Goal: Transaction & Acquisition: Purchase product/service

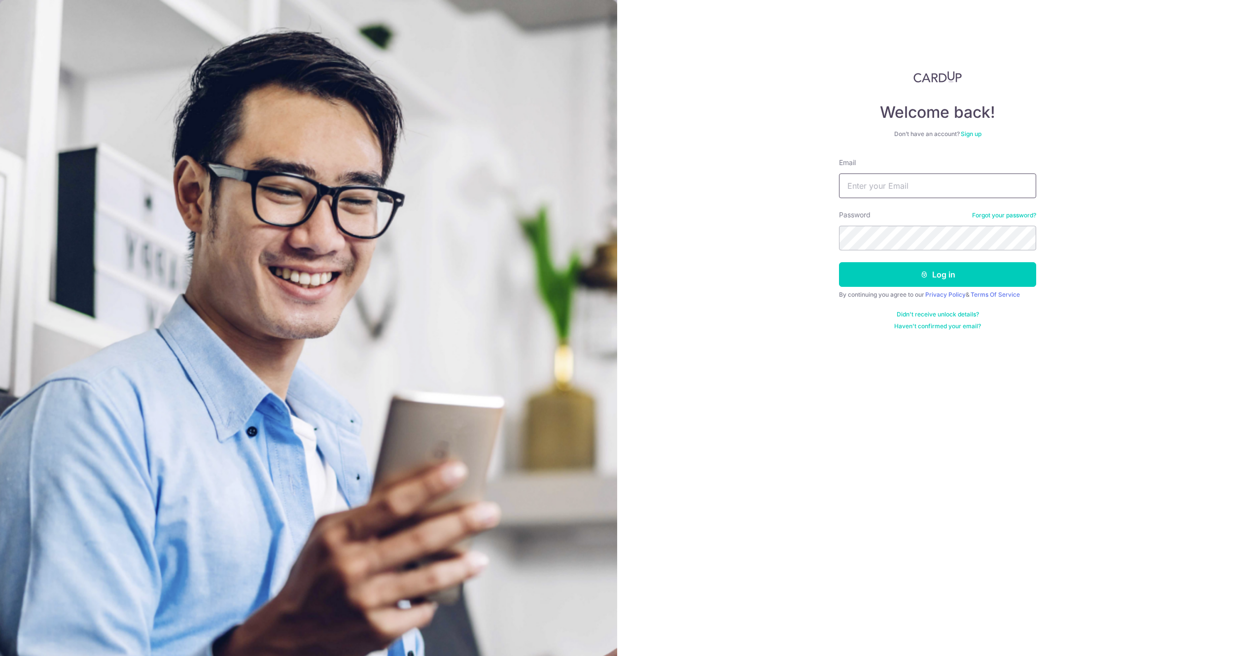
click at [903, 185] on input "Email" at bounding box center [937, 186] width 197 height 25
type input "[EMAIL_ADDRESS][DOMAIN_NAME]"
click at [839, 262] on button "Log in" at bounding box center [937, 274] width 197 height 25
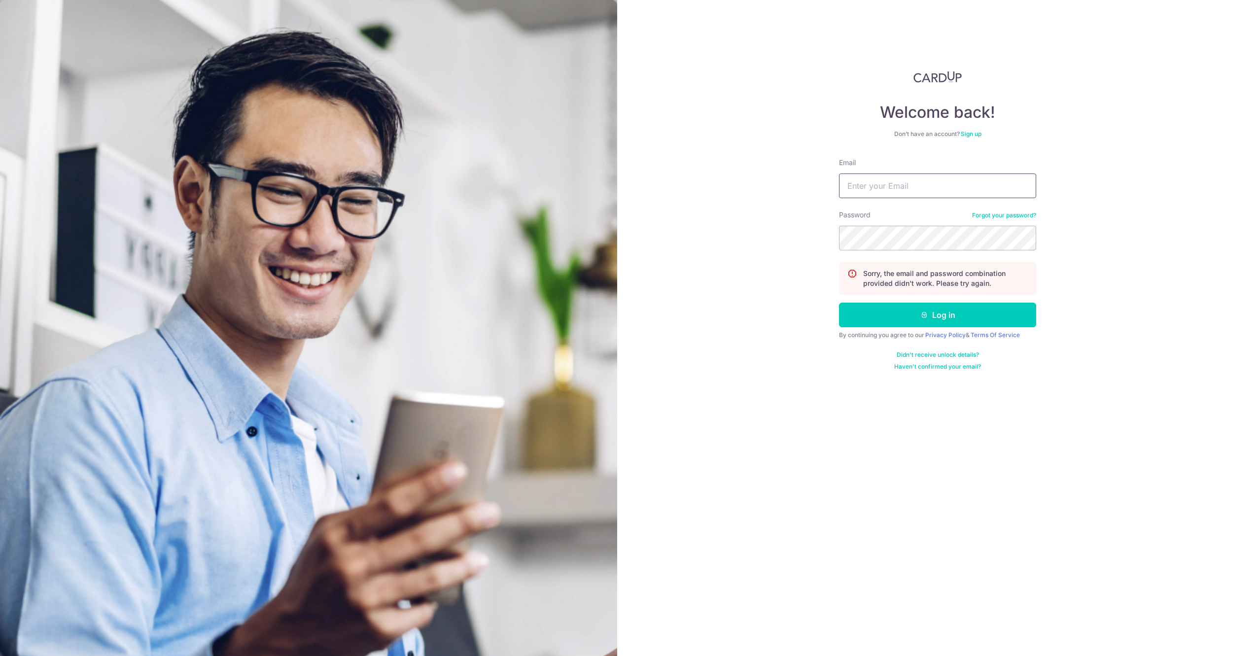
click at [956, 188] on input "Email" at bounding box center [937, 186] width 197 height 25
type input "[EMAIL_ADDRESS][DOMAIN_NAME]"
click at [839, 303] on button "Log in" at bounding box center [937, 315] width 197 height 25
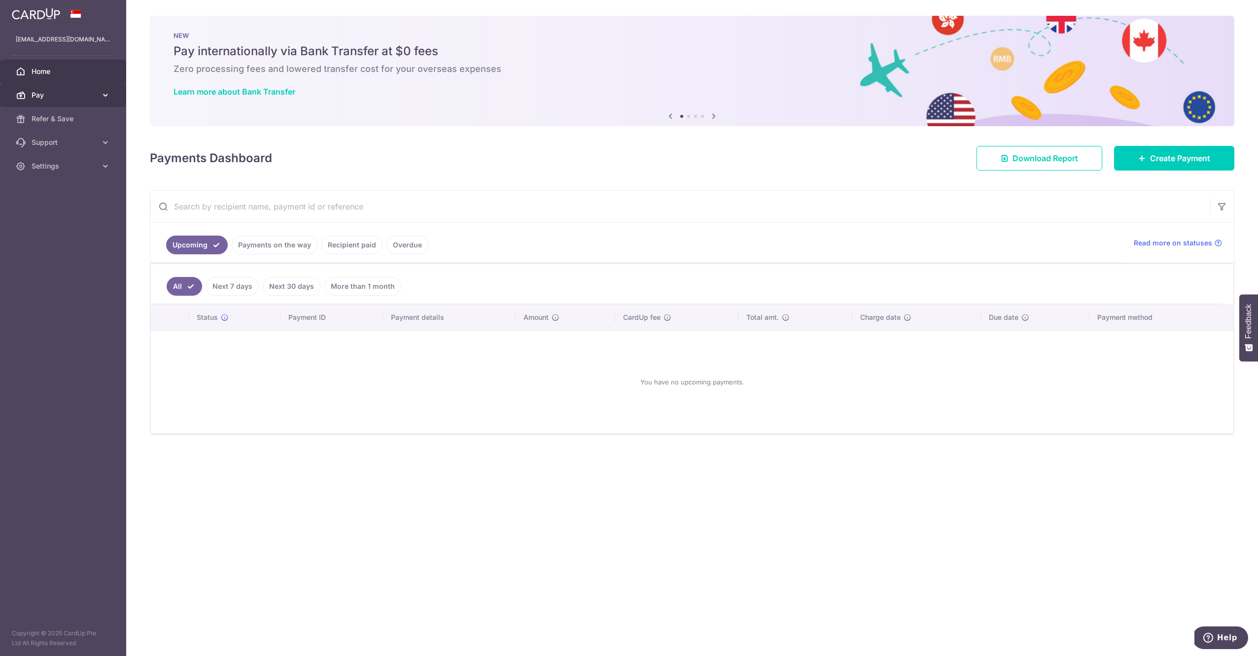
click at [93, 101] on link "Pay" at bounding box center [63, 95] width 126 height 24
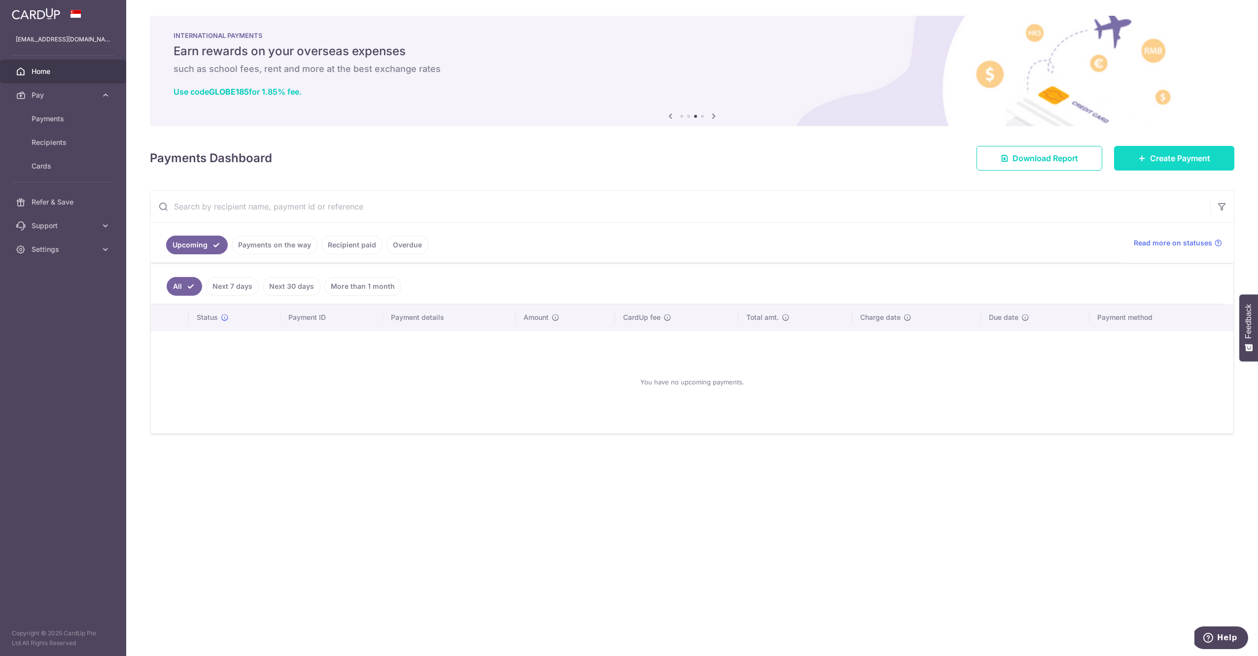
click at [1178, 159] on span "Create Payment" at bounding box center [1180, 158] width 60 height 12
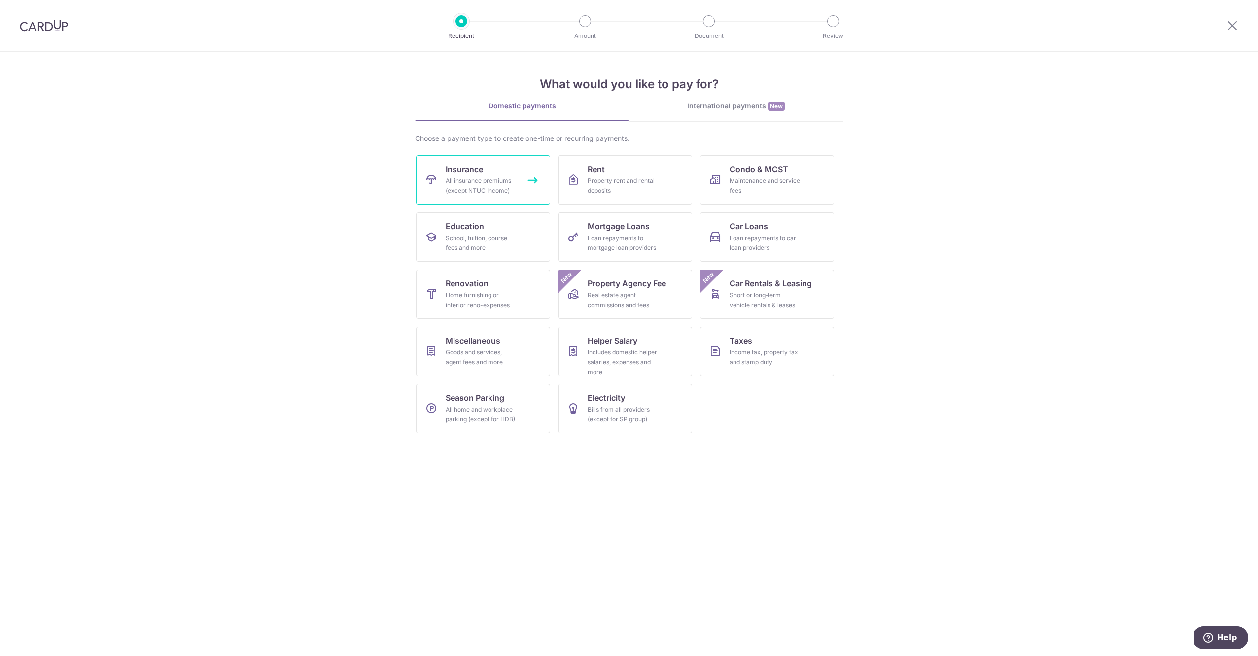
click at [475, 196] on link "Insurance All insurance premiums (except NTUC Income)" at bounding box center [483, 179] width 134 height 49
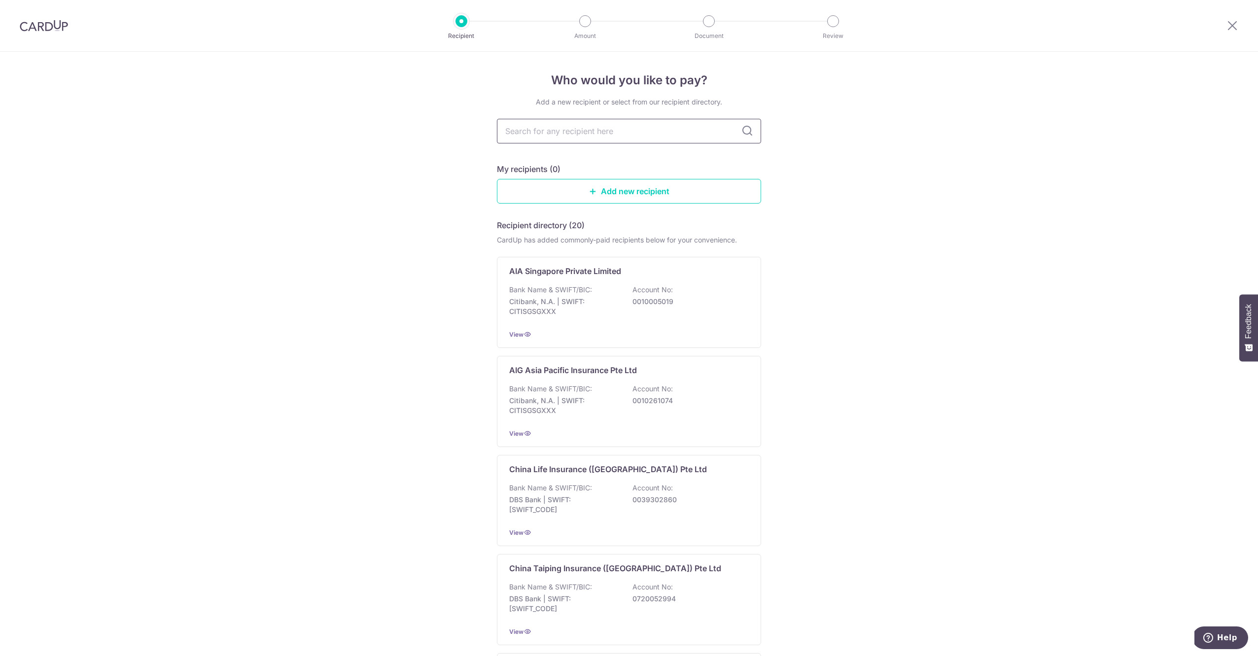
click at [604, 134] on input "text" at bounding box center [629, 131] width 264 height 25
type input "manu"
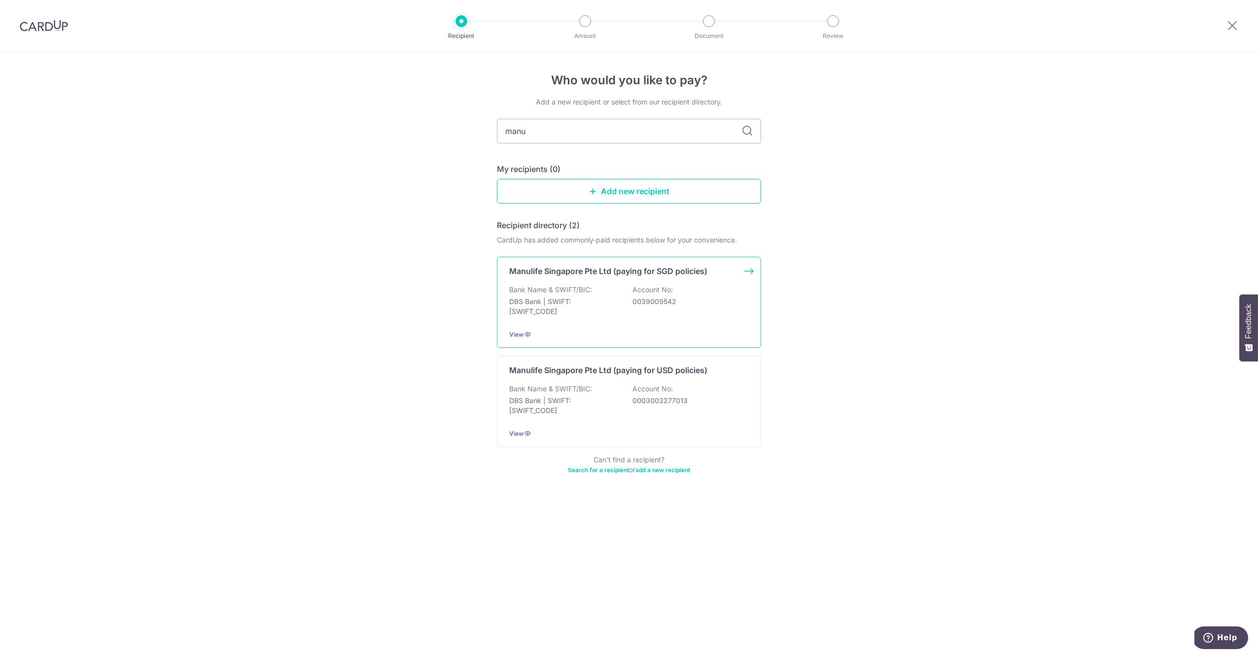
click at [641, 298] on p "0039009542" at bounding box center [687, 302] width 110 height 10
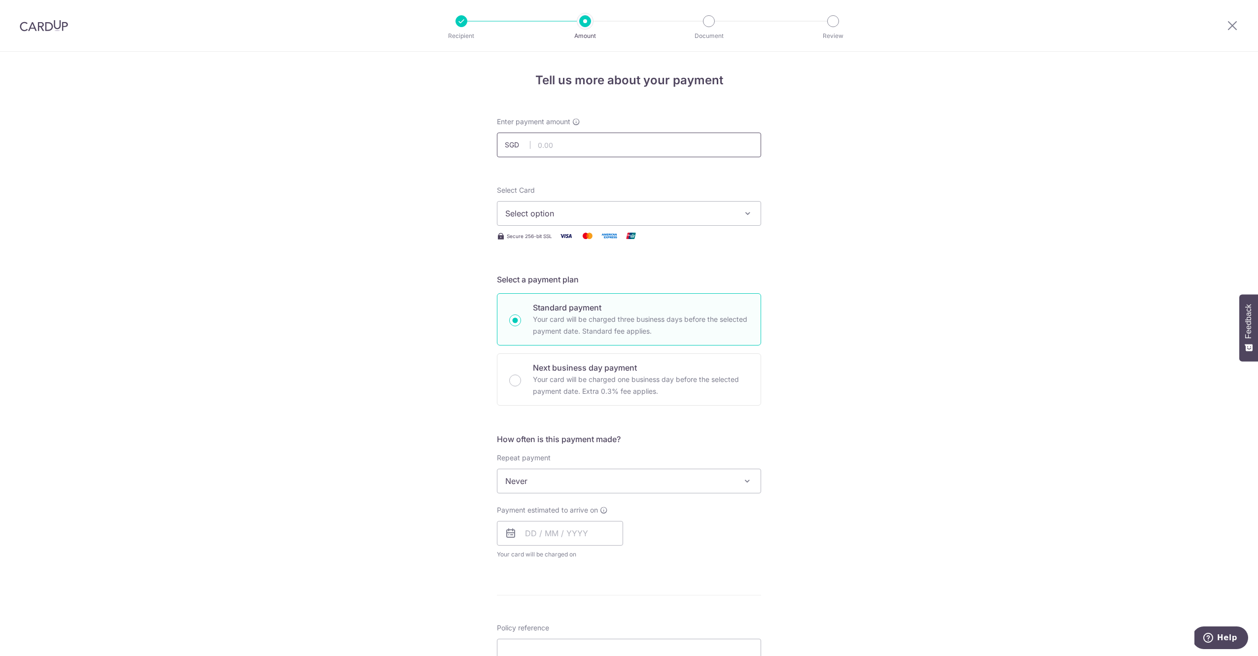
click at [629, 140] on input "text" at bounding box center [629, 145] width 264 height 25
type input "503.39"
click at [592, 215] on span "Select option" at bounding box center [620, 214] width 230 height 12
click at [571, 284] on span "**** 4413" at bounding box center [628, 284] width 247 height 12
click at [648, 471] on span "Never" at bounding box center [628, 481] width 263 height 24
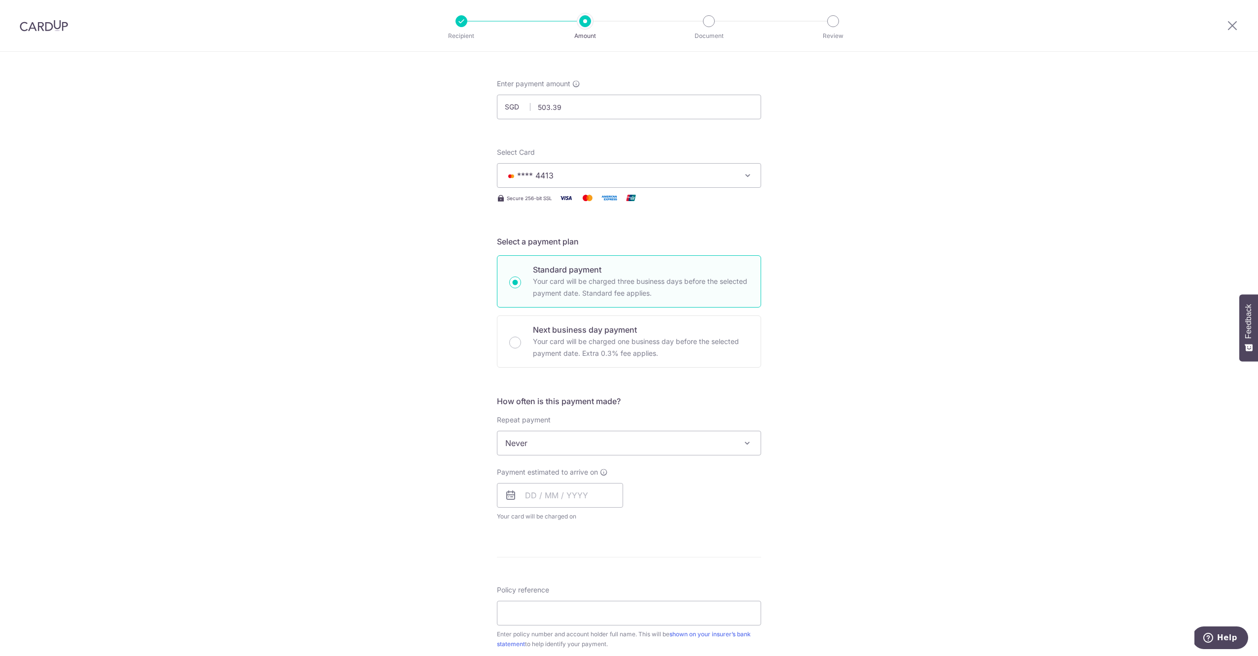
scroll to position [67, 0]
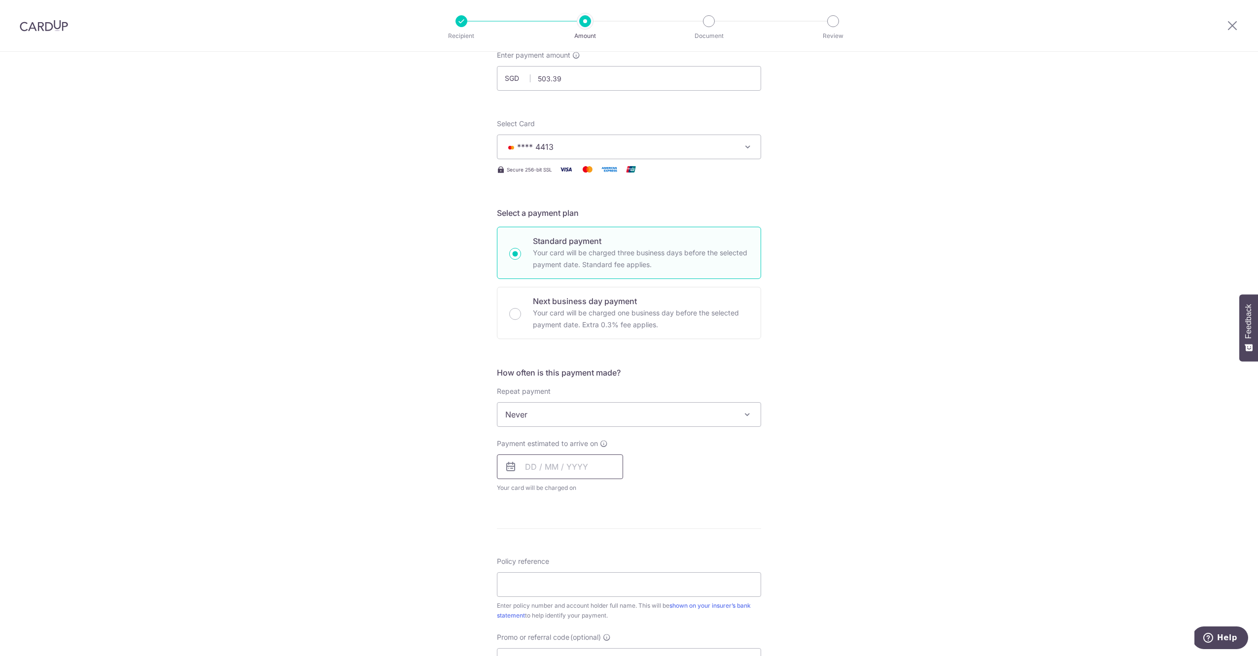
click at [574, 470] on input "text" at bounding box center [560, 466] width 126 height 25
click at [615, 532] on link "5" at bounding box center [616, 537] width 16 height 16
type input "[DATE]"
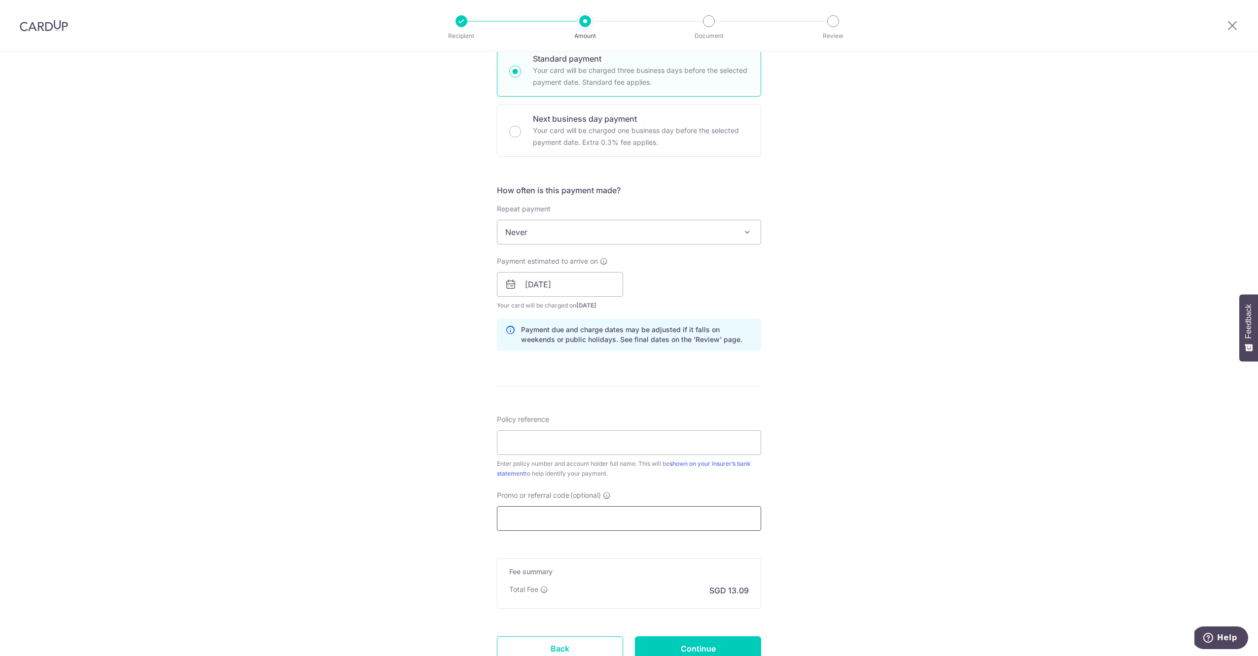
scroll to position [251, 0]
click at [697, 515] on input "Promo or referral code (optional)" at bounding box center [629, 516] width 264 height 25
paste input "OCBC90NMC"
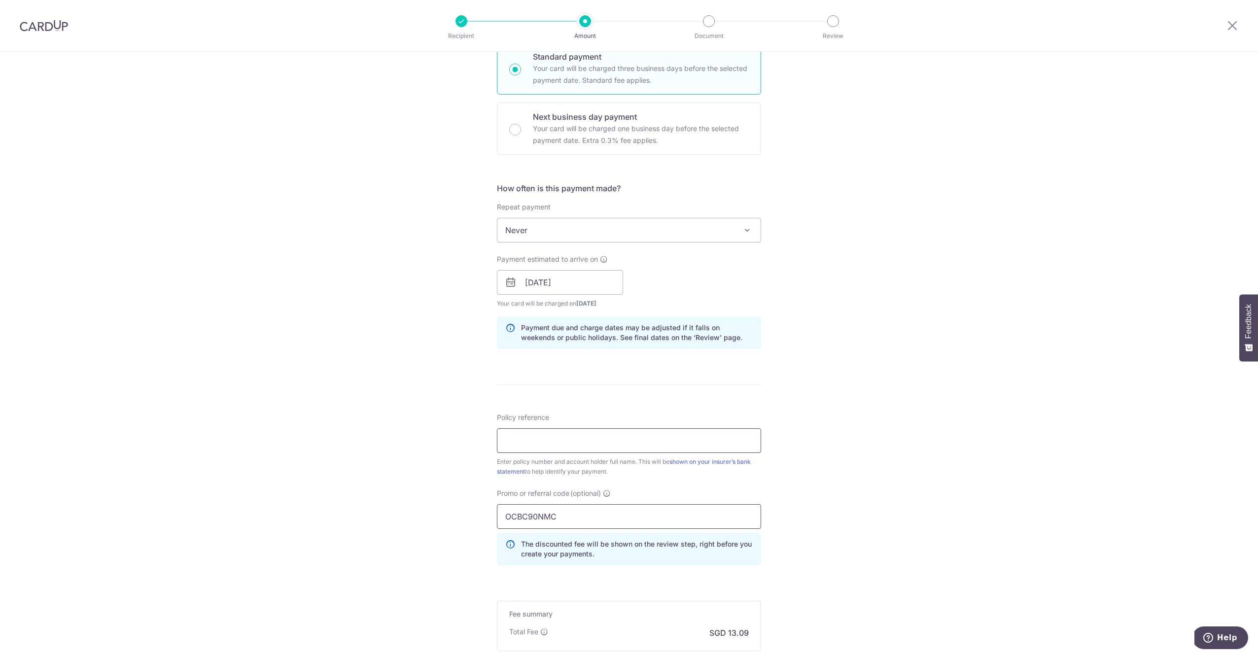
type input "OCBC90NMC"
click at [666, 442] on input "Policy reference" at bounding box center [629, 440] width 264 height 25
type input "2493482149"
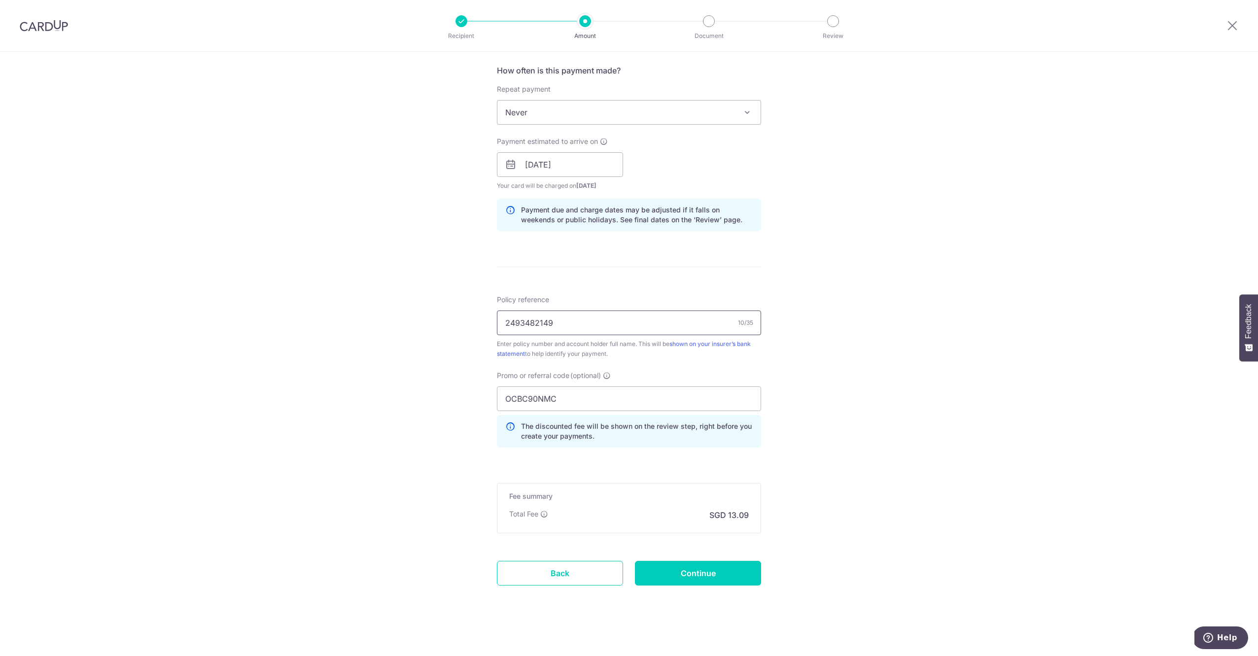
scroll to position [372, 0]
click at [744, 567] on input "Continue" at bounding box center [698, 570] width 126 height 25
type input "Create Schedule"
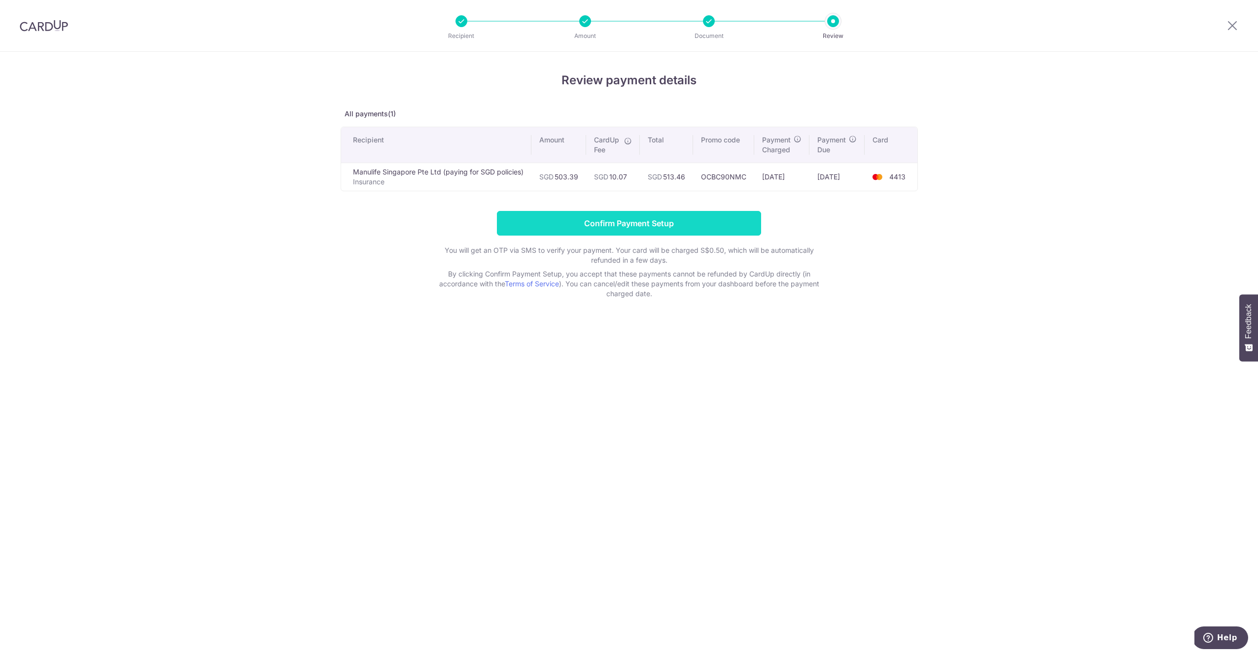
click at [729, 222] on input "Confirm Payment Setup" at bounding box center [629, 223] width 264 height 25
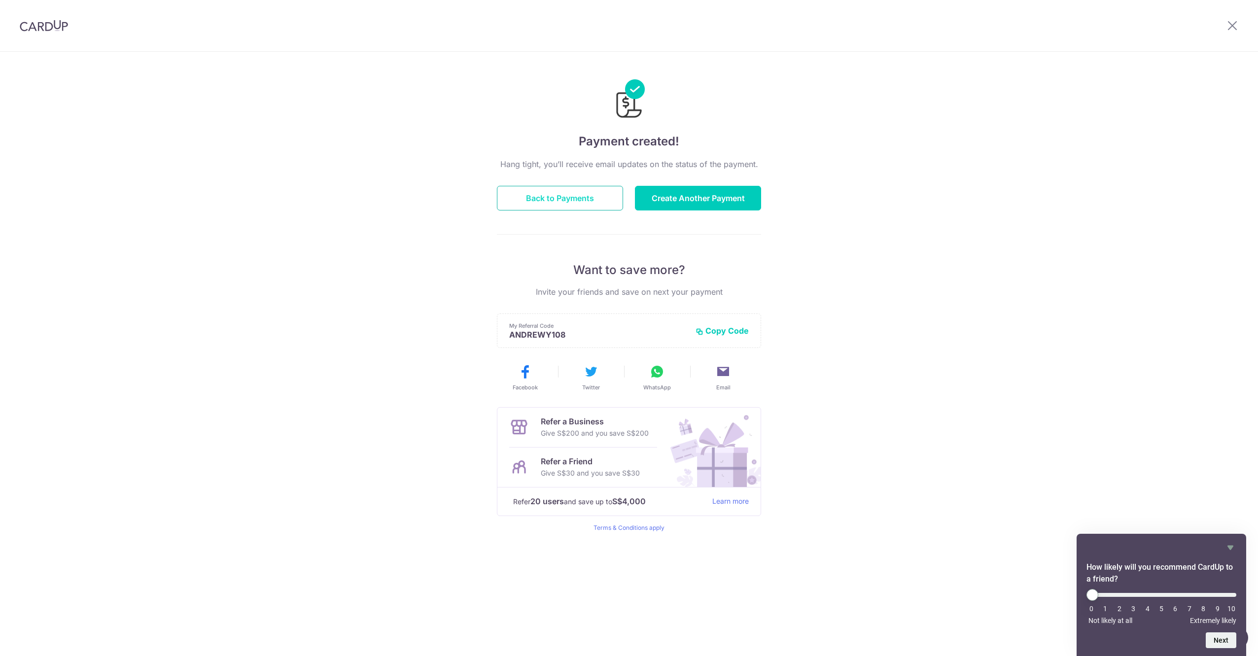
click at [584, 205] on button "Back to Payments" at bounding box center [560, 198] width 126 height 25
